Goal: Task Accomplishment & Management: Complete application form

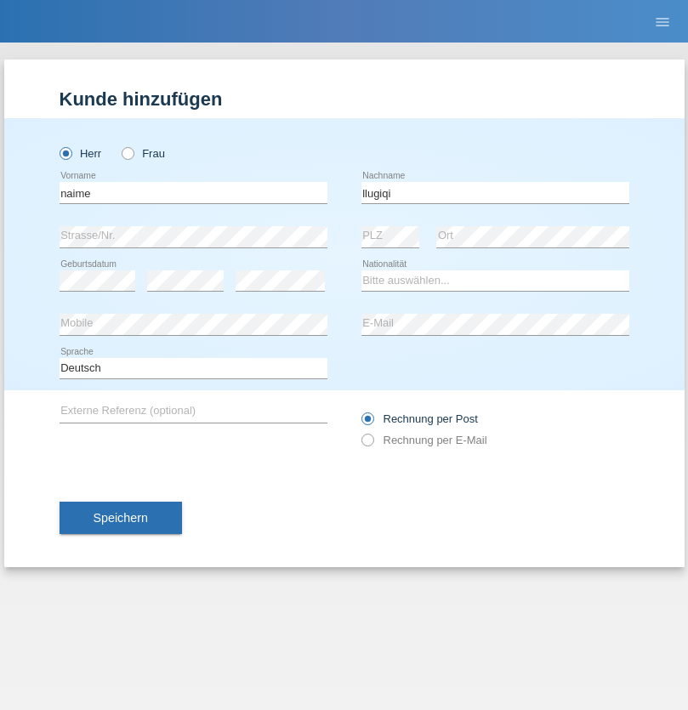
type input "llugiqi"
select select "CH"
radio input "true"
click at [193, 192] on input "text" at bounding box center [194, 192] width 268 height 21
type input "Shaban"
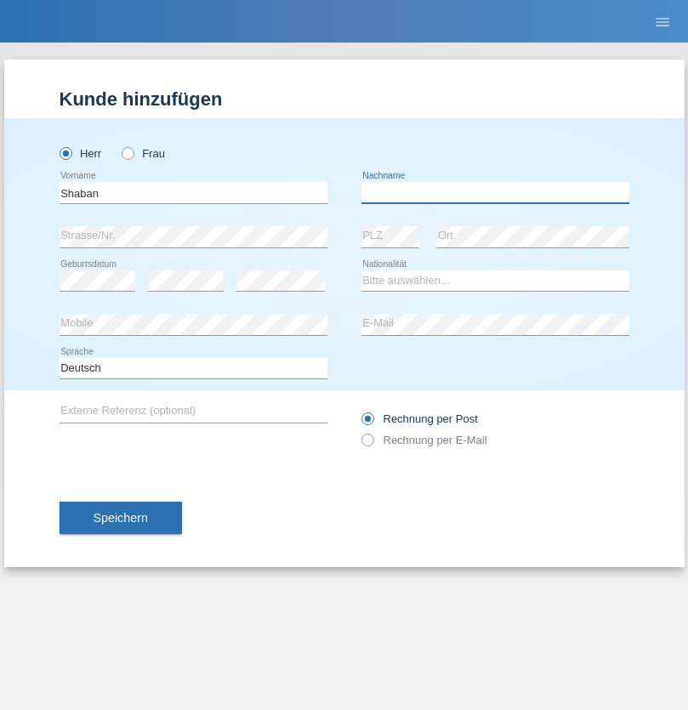
click at [495, 192] on input "text" at bounding box center [495, 192] width 268 height 21
type input "llugiqi"
select select "CH"
radio input "true"
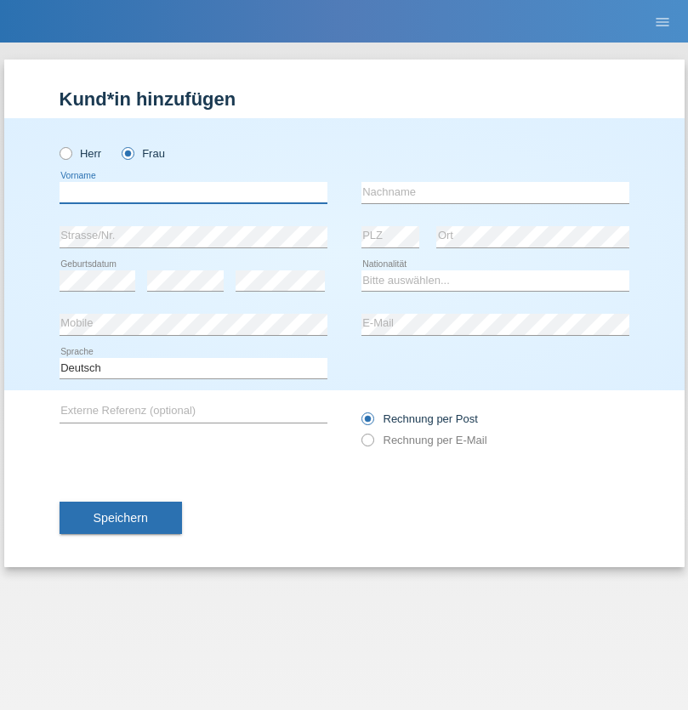
click at [193, 192] on input "text" at bounding box center [194, 192] width 268 height 21
type input "Silvia"
click at [495, 192] on input "text" at bounding box center [495, 192] width 268 height 21
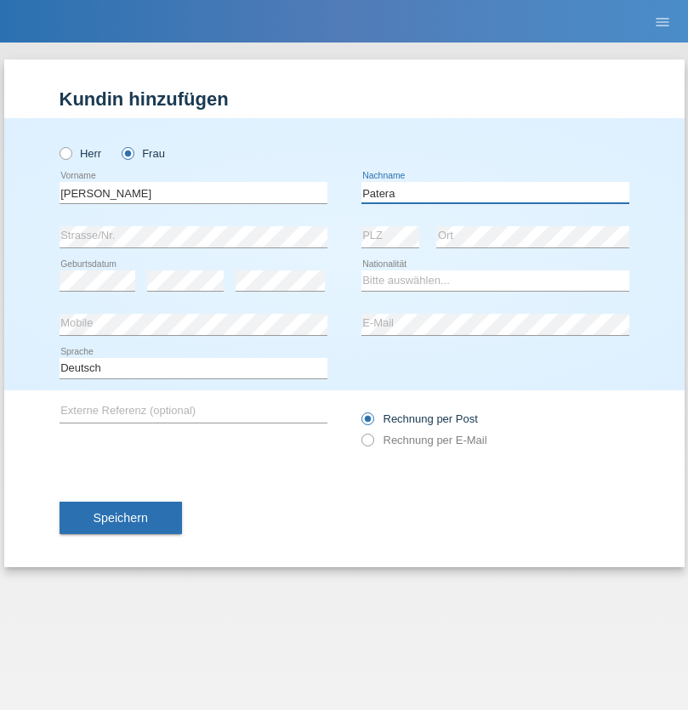
type input "Patera"
select select "CH"
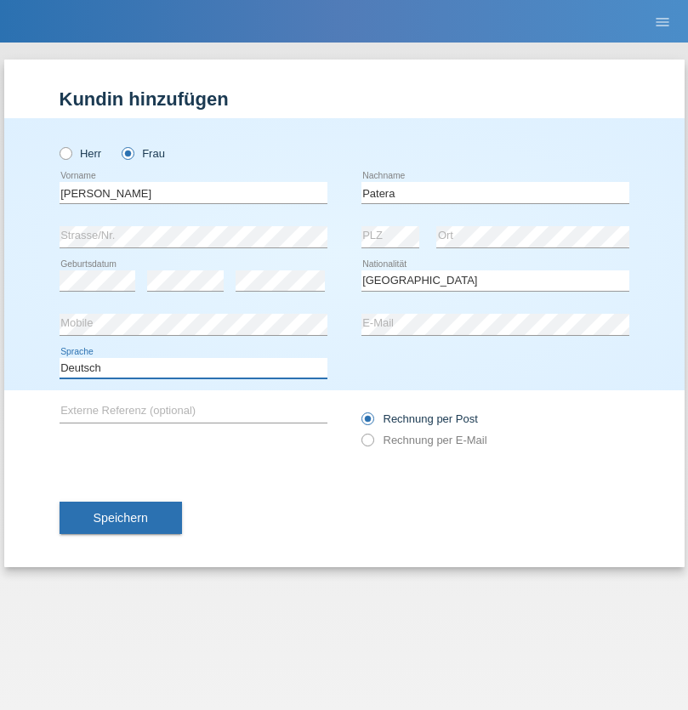
select select "en"
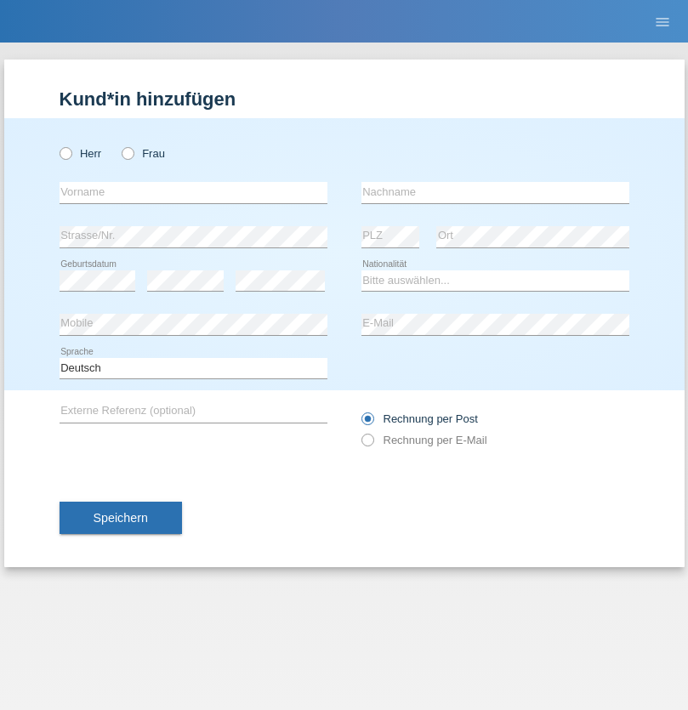
radio input "true"
click at [193, 192] on input "text" at bounding box center [194, 192] width 268 height 21
type input "Champing"
click at [495, 192] on input "text" at bounding box center [495, 192] width 268 height 21
type input "Malonga"
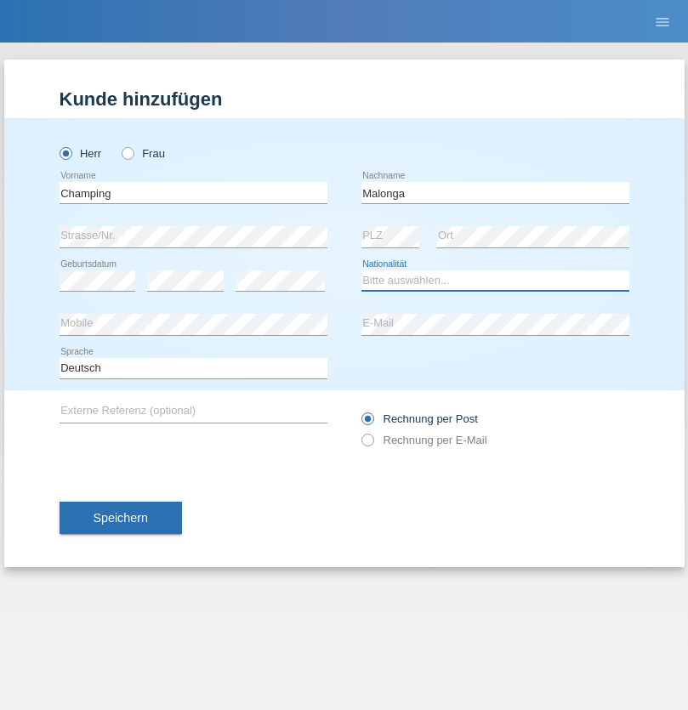
select select "CH"
radio input "true"
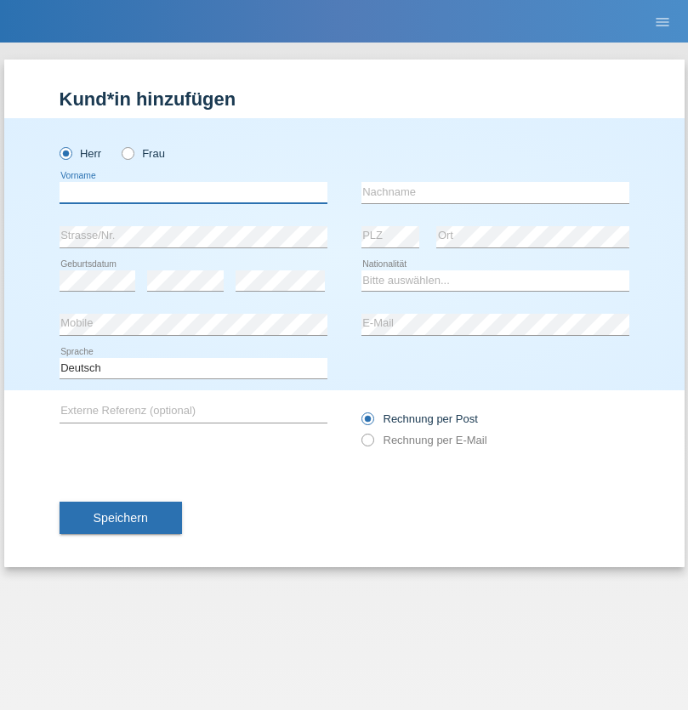
click at [193, 192] on input "text" at bounding box center [194, 192] width 268 height 21
type input "Djordjevic"
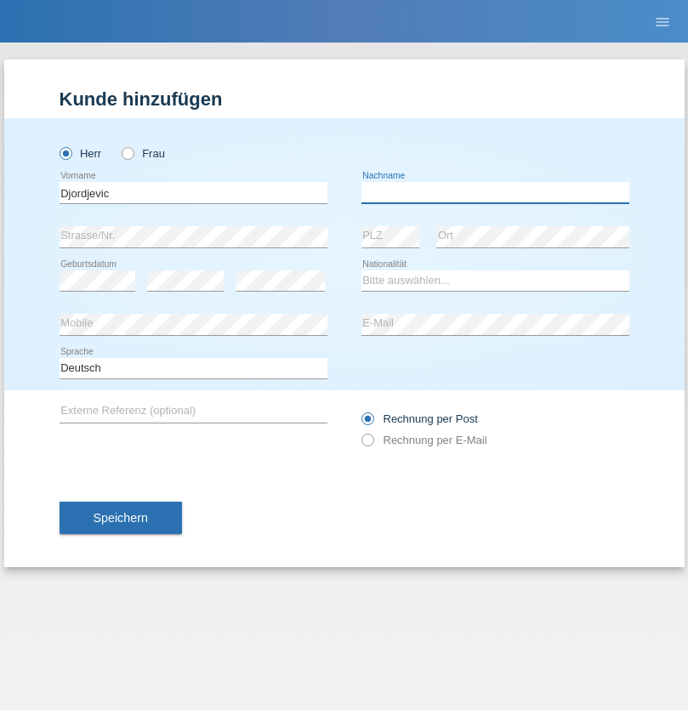
click at [495, 192] on input "text" at bounding box center [495, 192] width 268 height 21
type input "Radosav"
select select "RS"
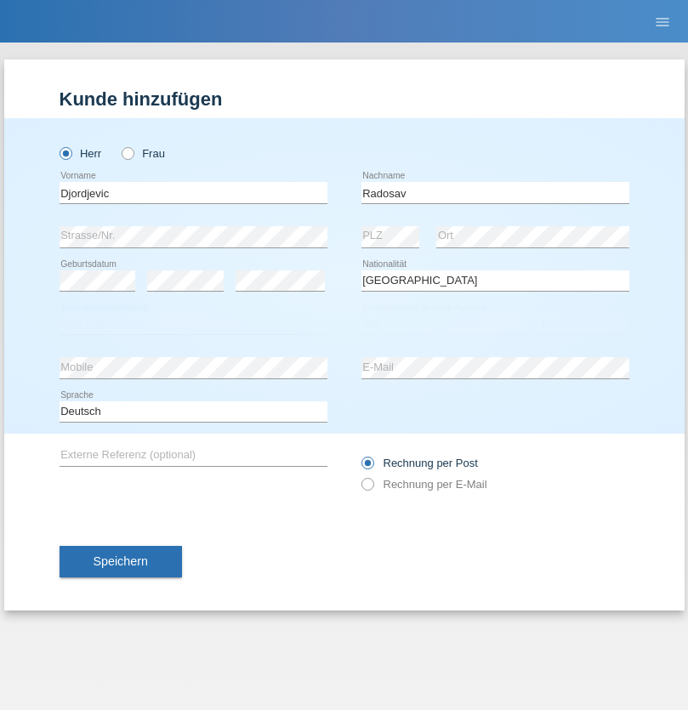
select select "C"
select select "10"
select select "03"
select select "1989"
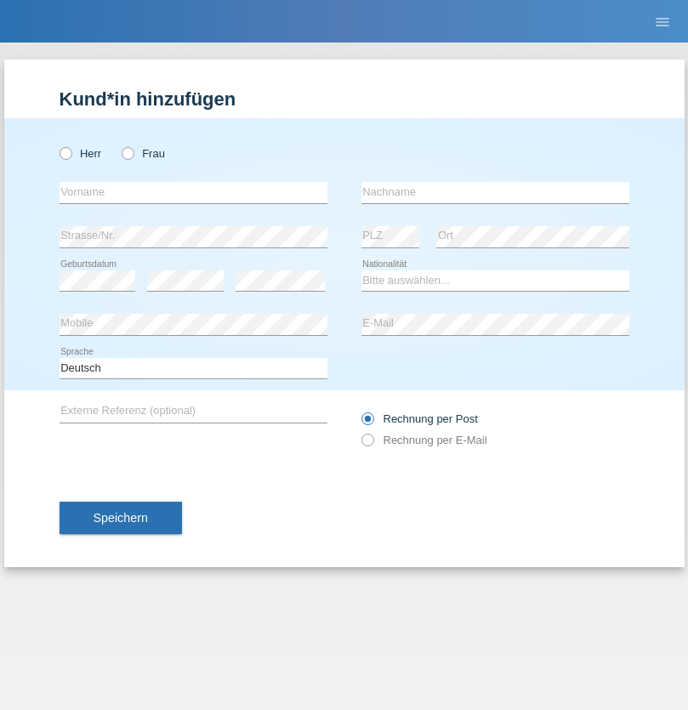
radio input "true"
click at [193, 192] on input "text" at bounding box center [194, 192] width 268 height 21
type input "Omar"
click at [495, 192] on input "text" at bounding box center [495, 192] width 268 height 21
type input "Sakhi"
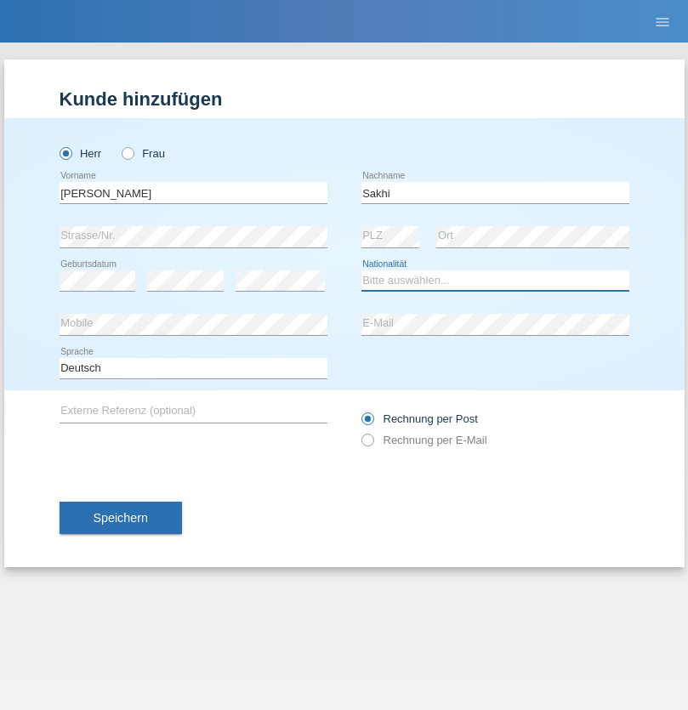
select select "IT"
select select "C"
select select "24"
select select "10"
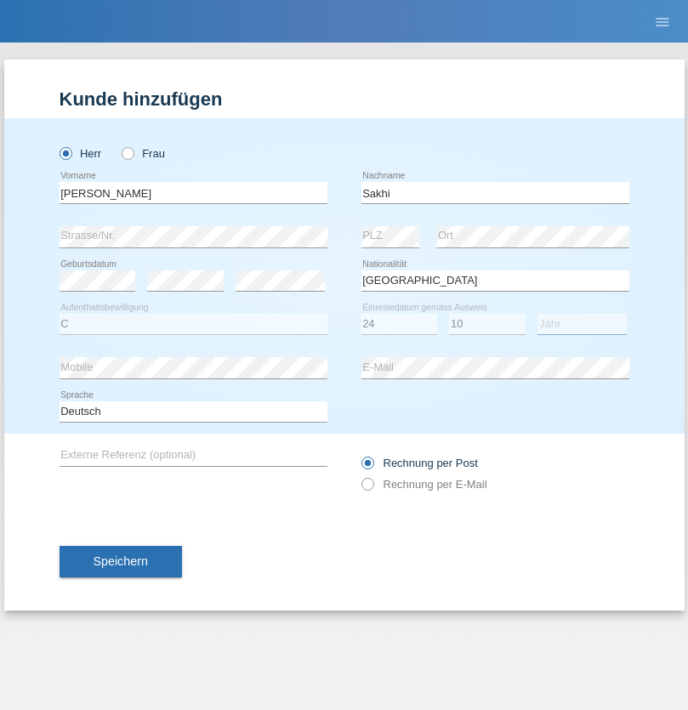
select select "2021"
